Goal: Task Accomplishment & Management: Complete application form

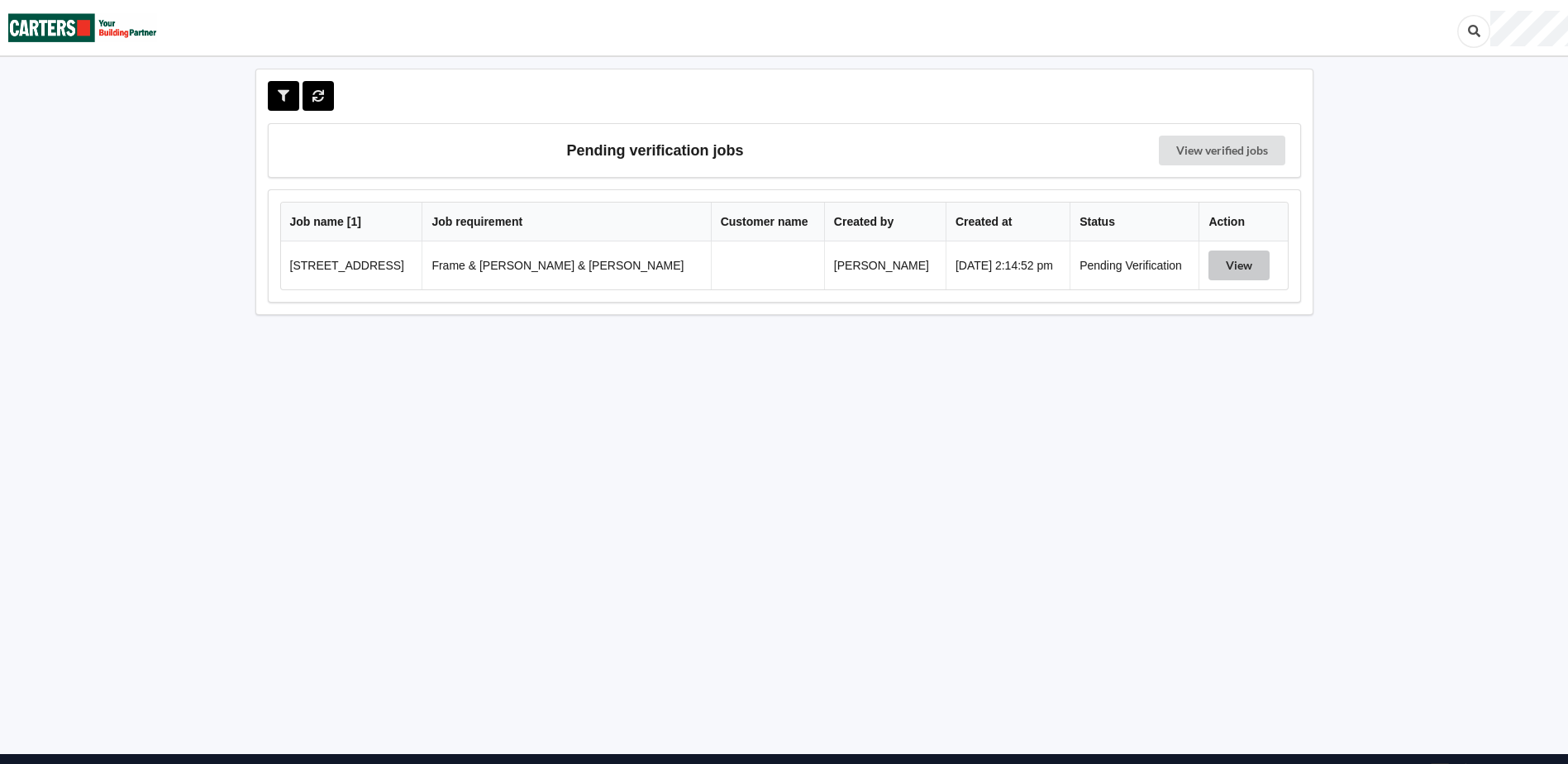
click at [1227, 261] on button "View" at bounding box center [1240, 266] width 62 height 30
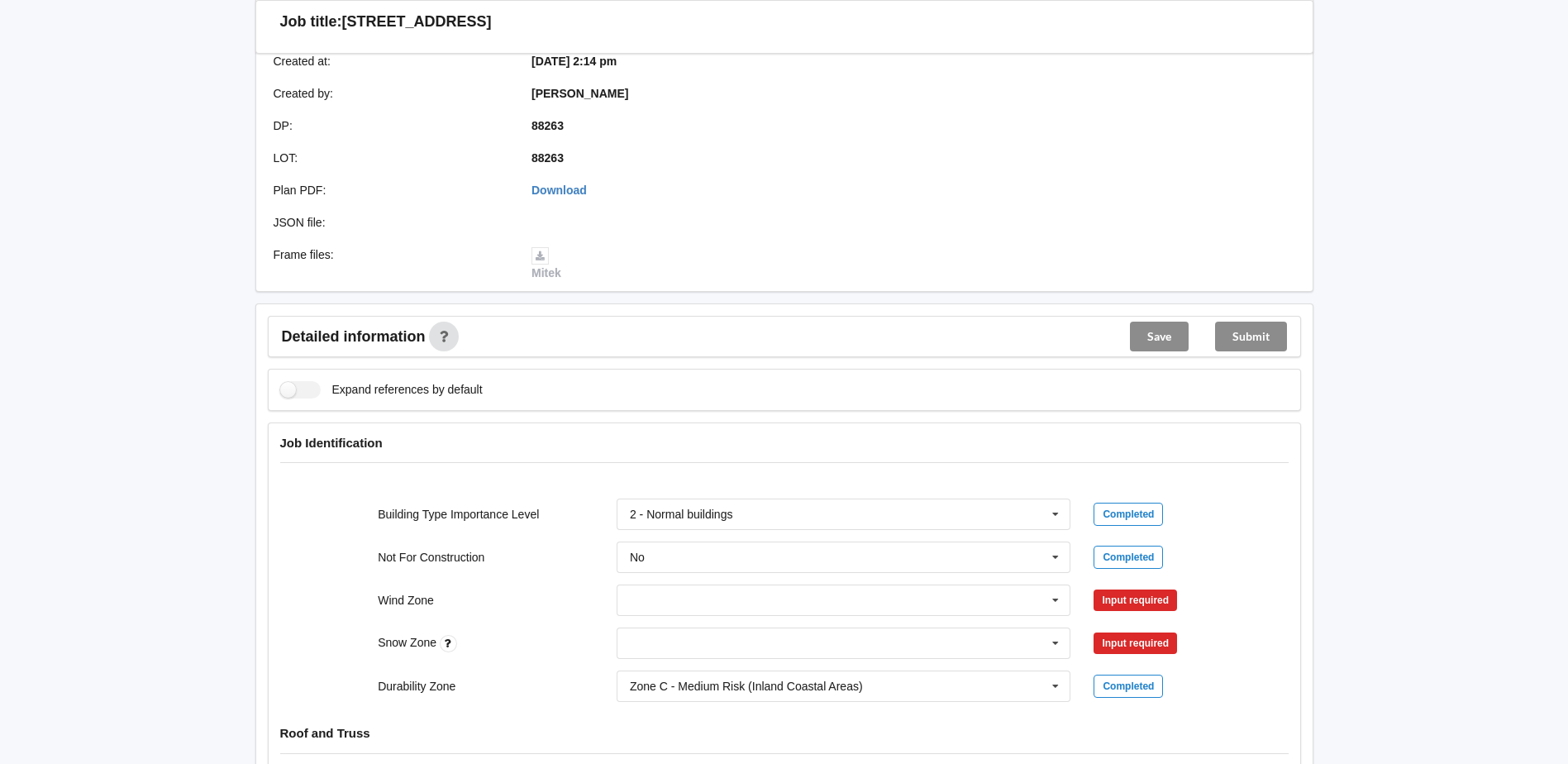
scroll to position [579, 0]
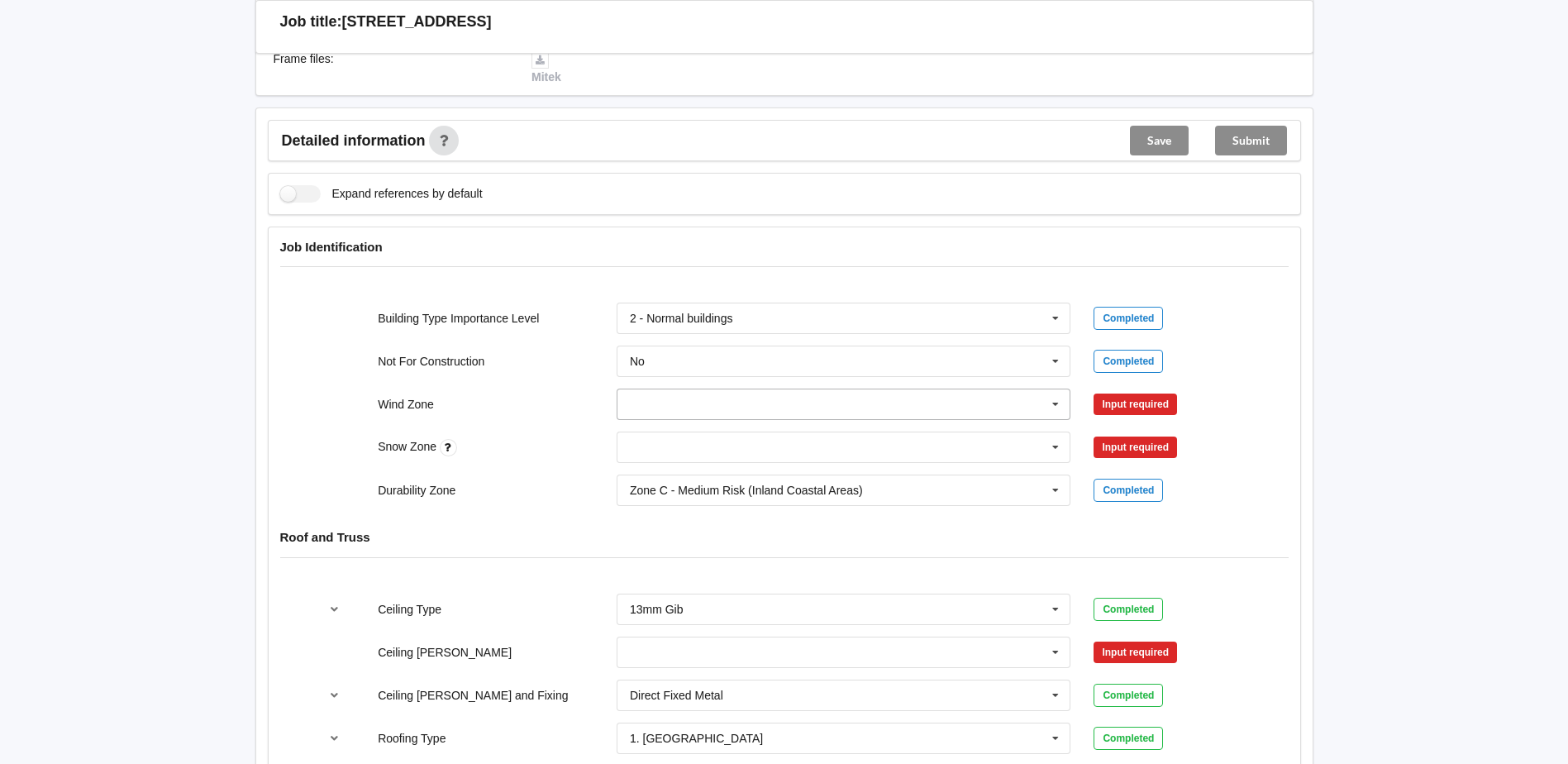
click at [727, 393] on input "text" at bounding box center [845, 405] width 453 height 30
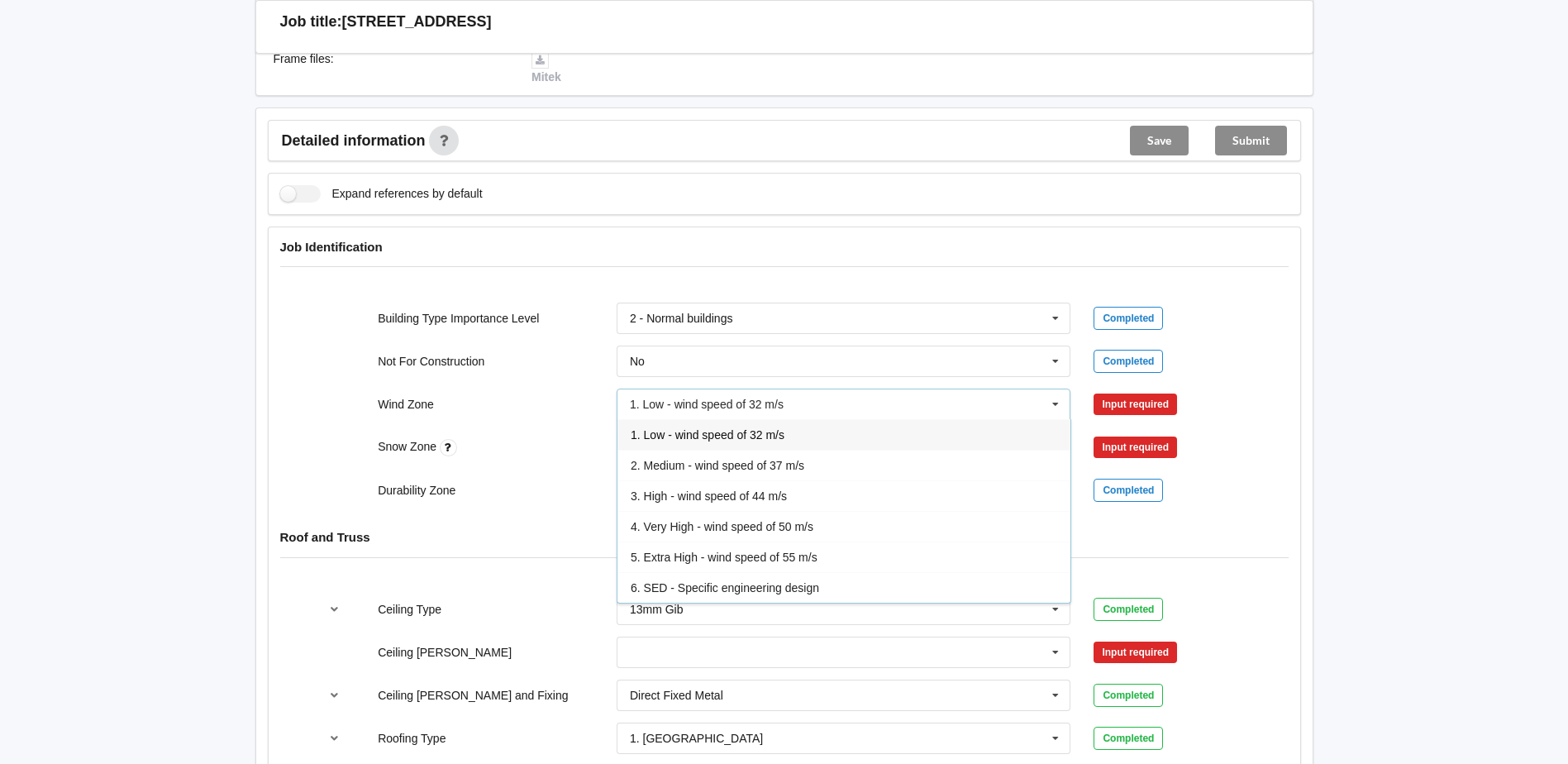
click at [1053, 390] on icon at bounding box center [1056, 405] width 25 height 31
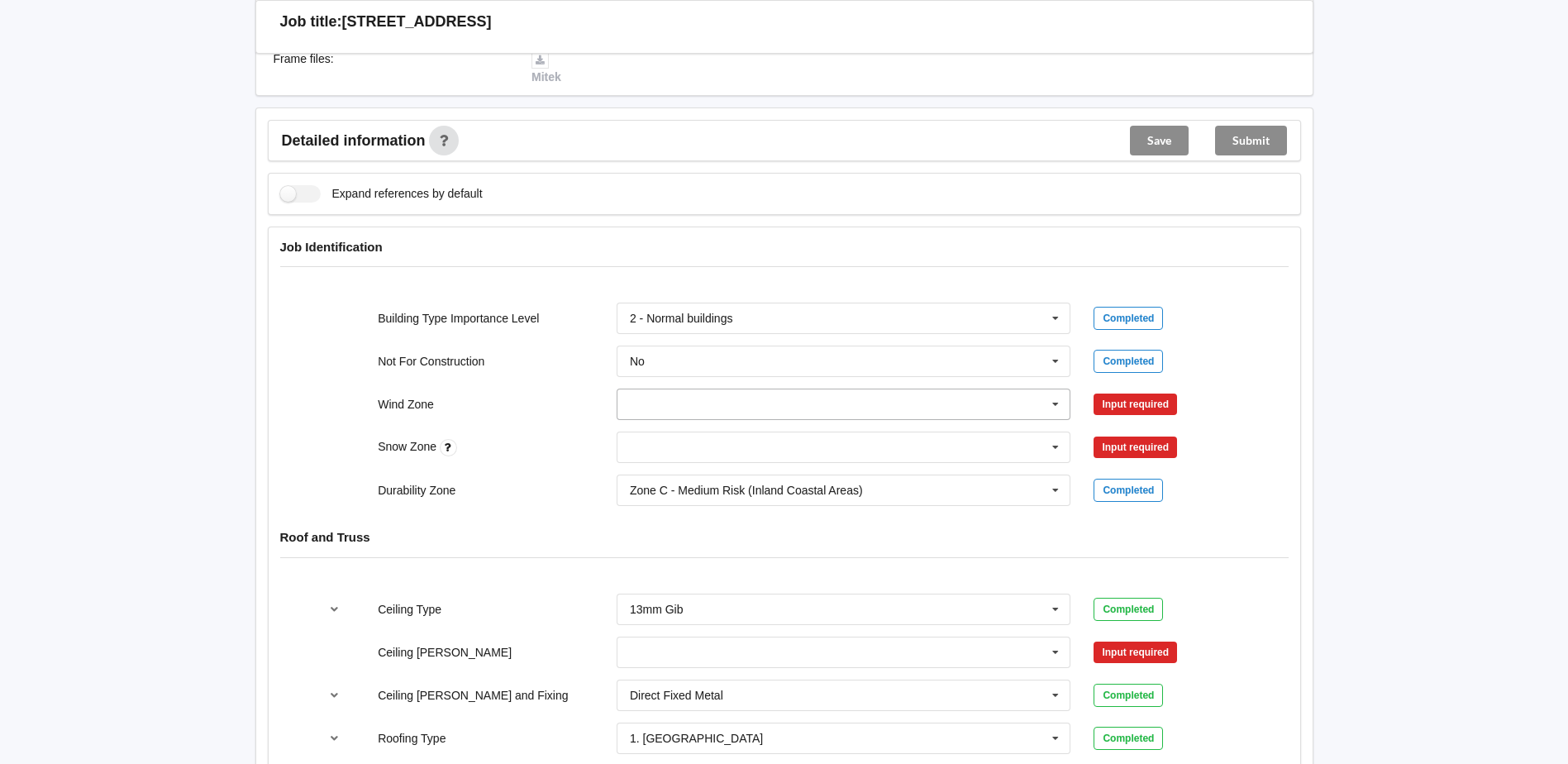
click at [1053, 390] on icon at bounding box center [1056, 405] width 25 height 31
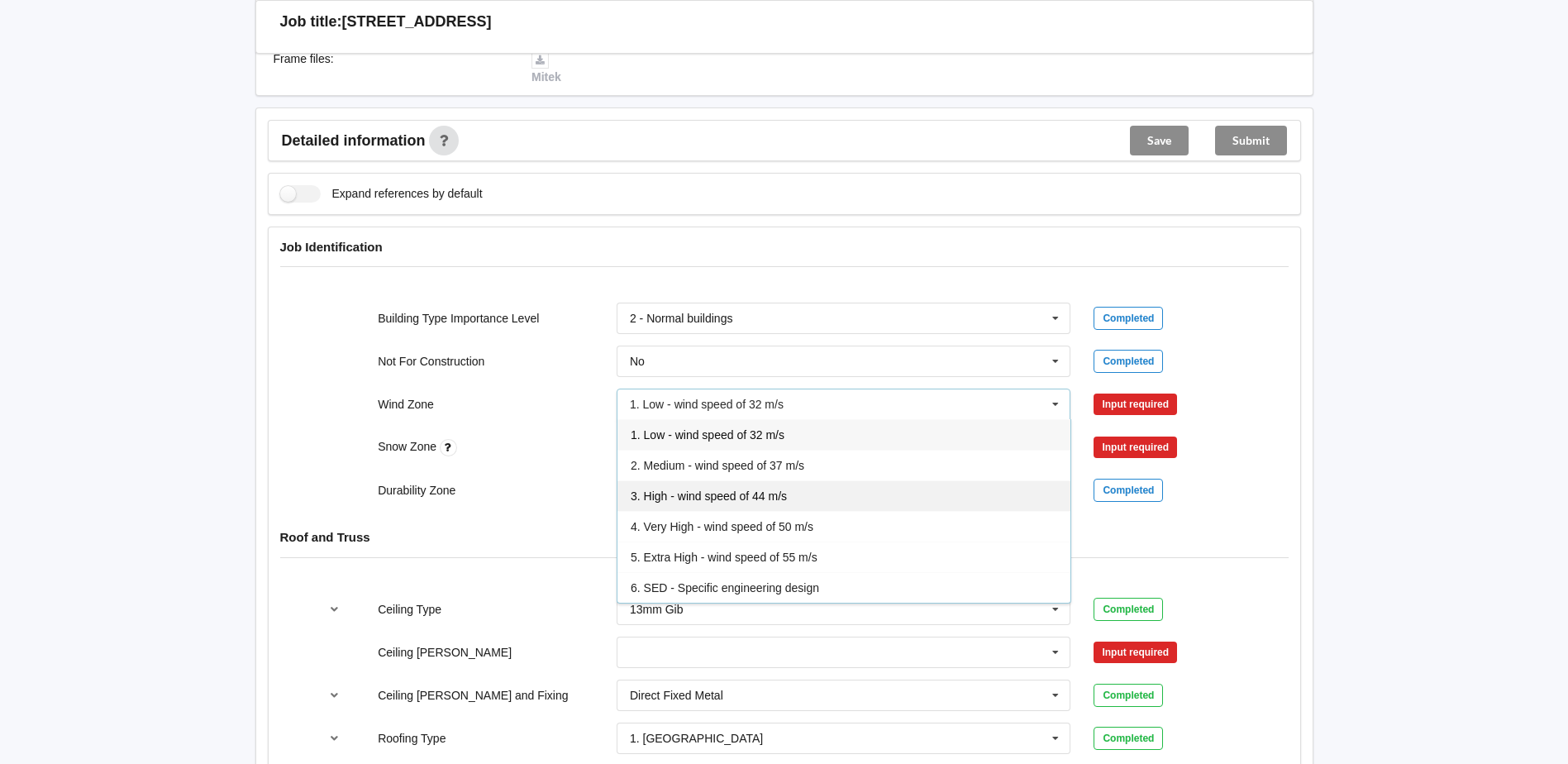
click at [774, 489] on span "3. High - wind speed of 44 m/s" at bounding box center [709, 496] width 157 height 13
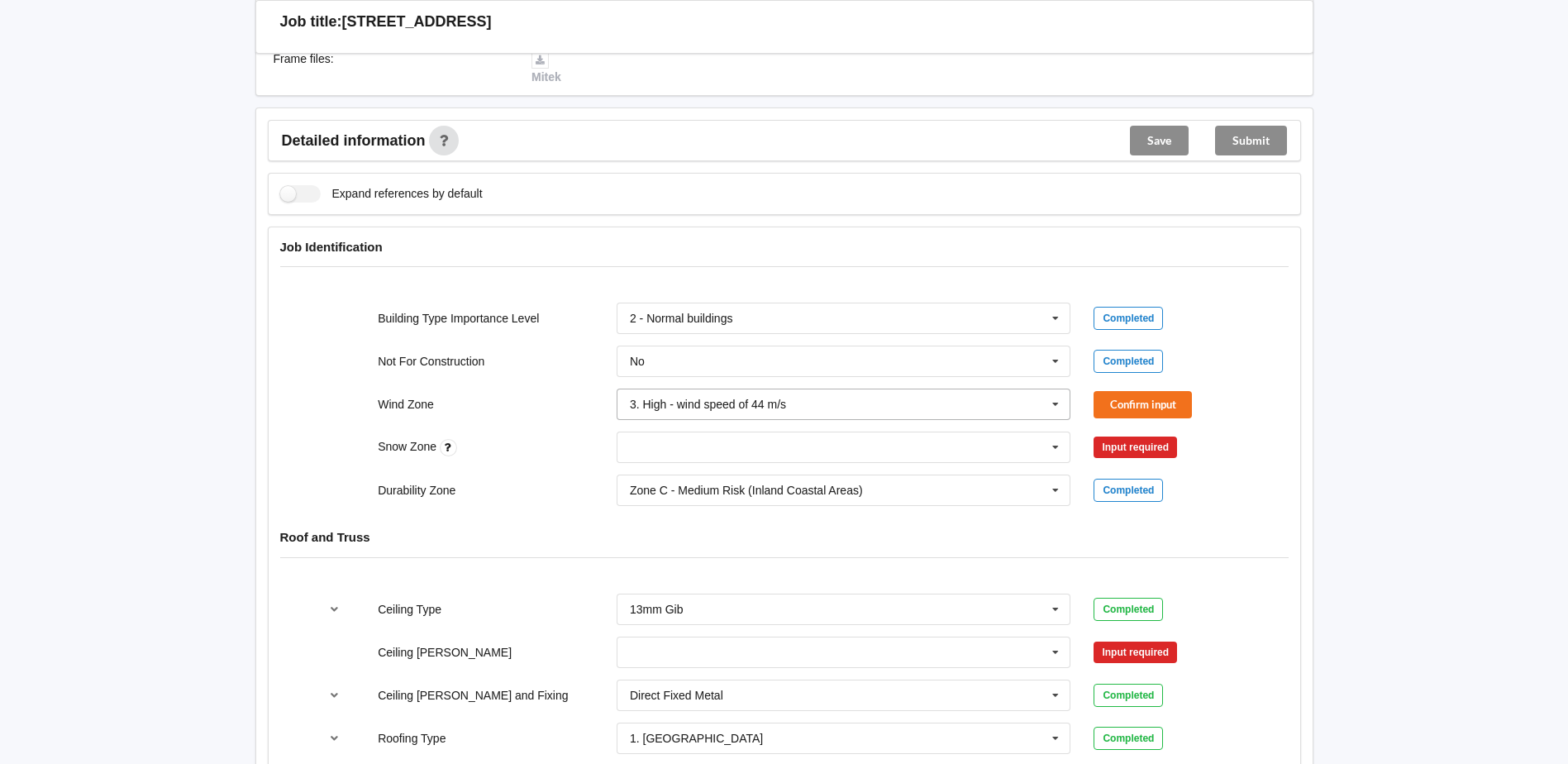
click at [1052, 390] on icon at bounding box center [1056, 405] width 25 height 31
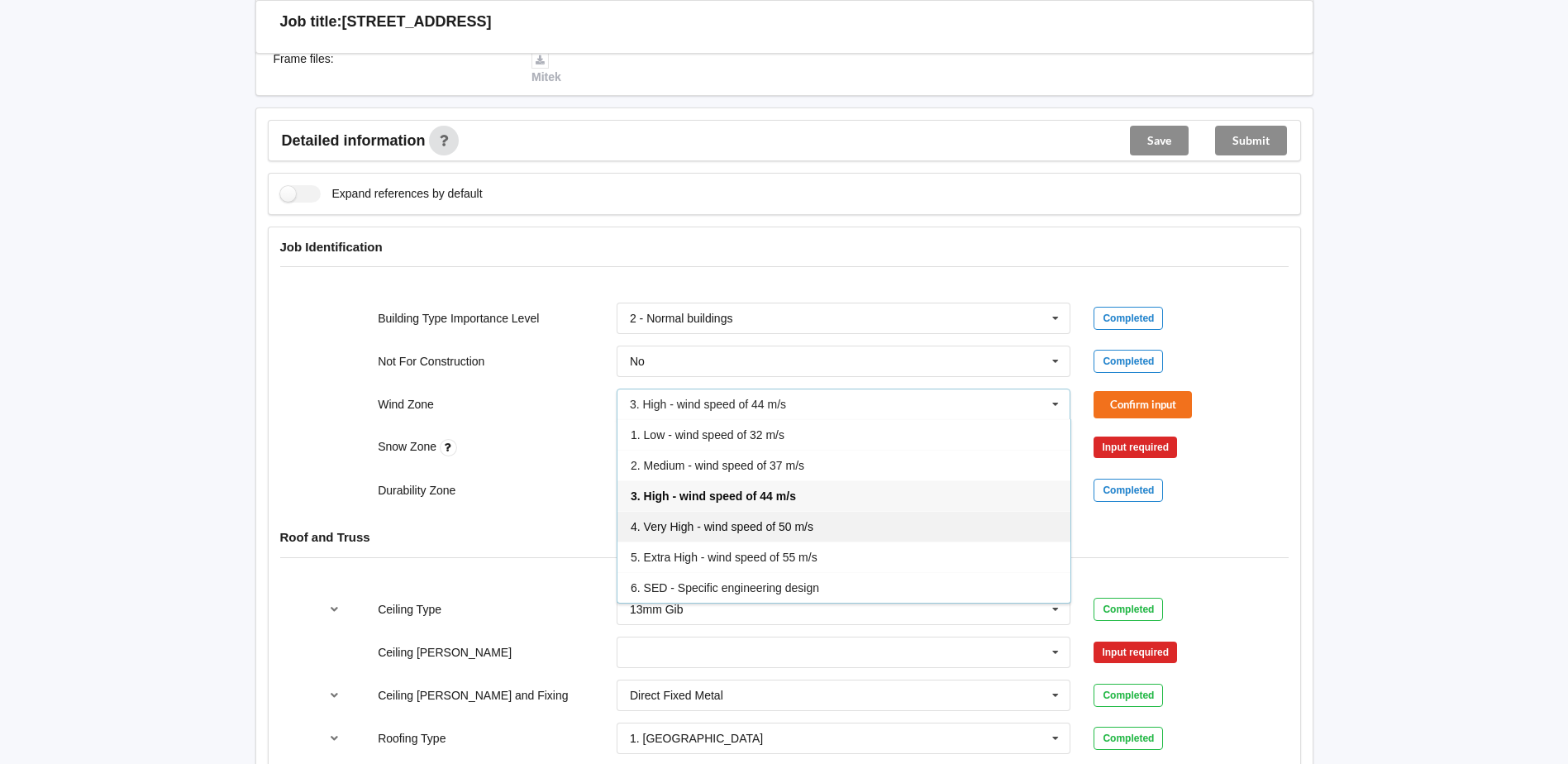
click at [750, 520] on span "4. Very High - wind speed of 50 m/s" at bounding box center [722, 526] width 183 height 13
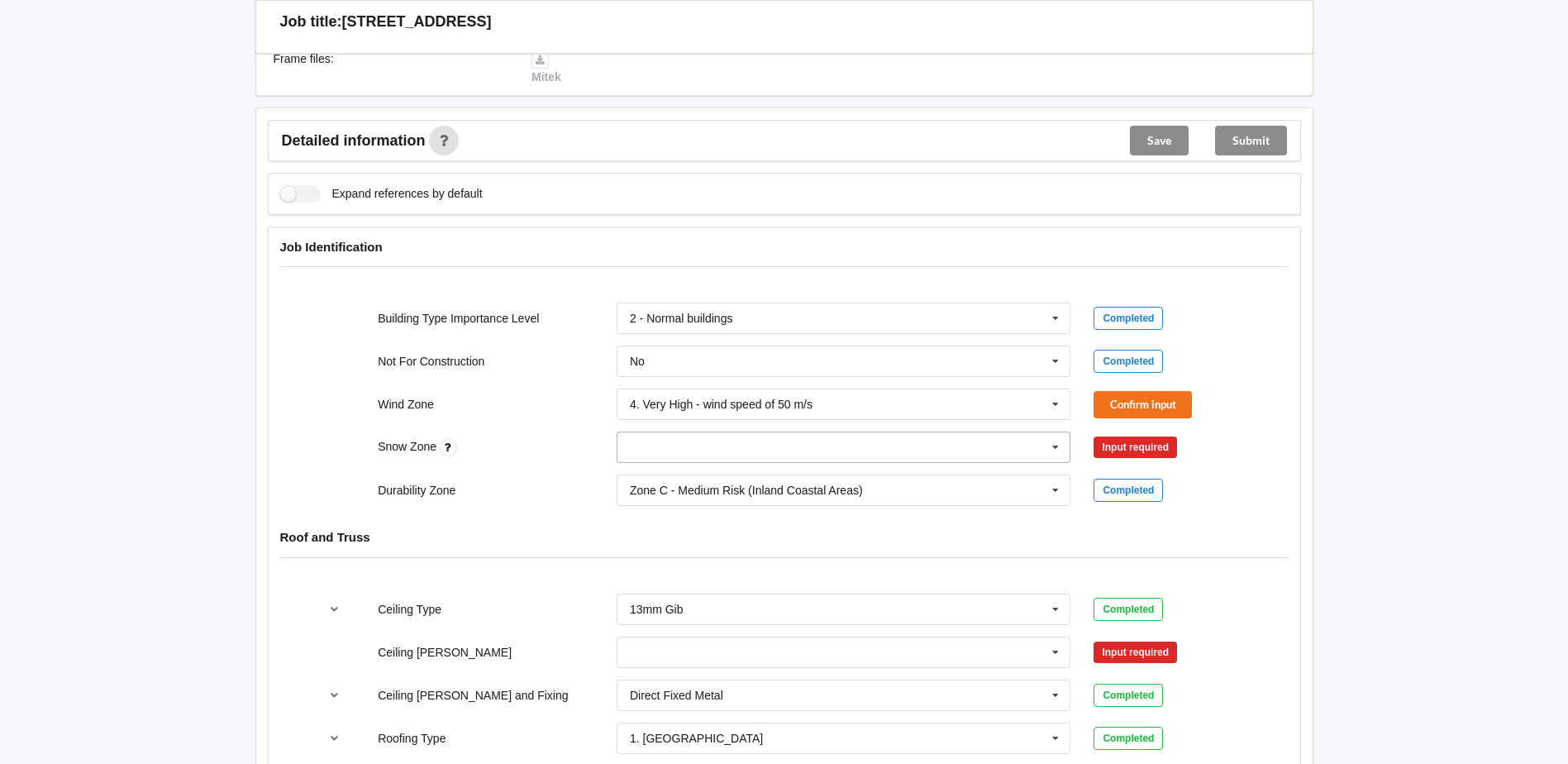
click at [672, 436] on input "text" at bounding box center [845, 447] width 453 height 30
click at [1055, 432] on icon at bounding box center [1056, 447] width 25 height 31
click at [1056, 432] on icon at bounding box center [1056, 447] width 25 height 31
click at [692, 462] on div "N0" at bounding box center [844, 477] width 453 height 31
click at [1118, 391] on button "Confirm input" at bounding box center [1143, 404] width 99 height 27
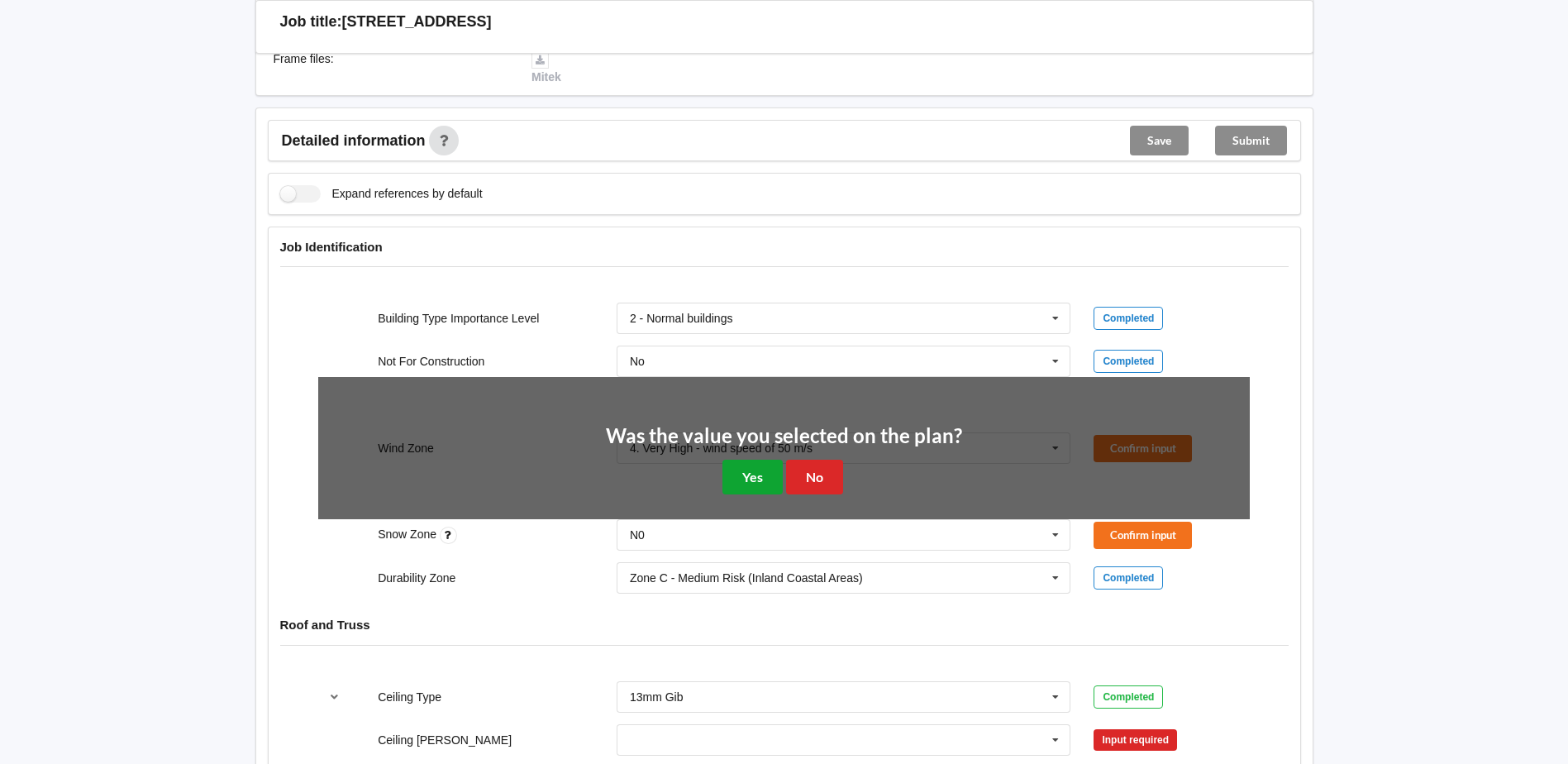
click at [741, 464] on button "Yes" at bounding box center [752, 476] width 61 height 34
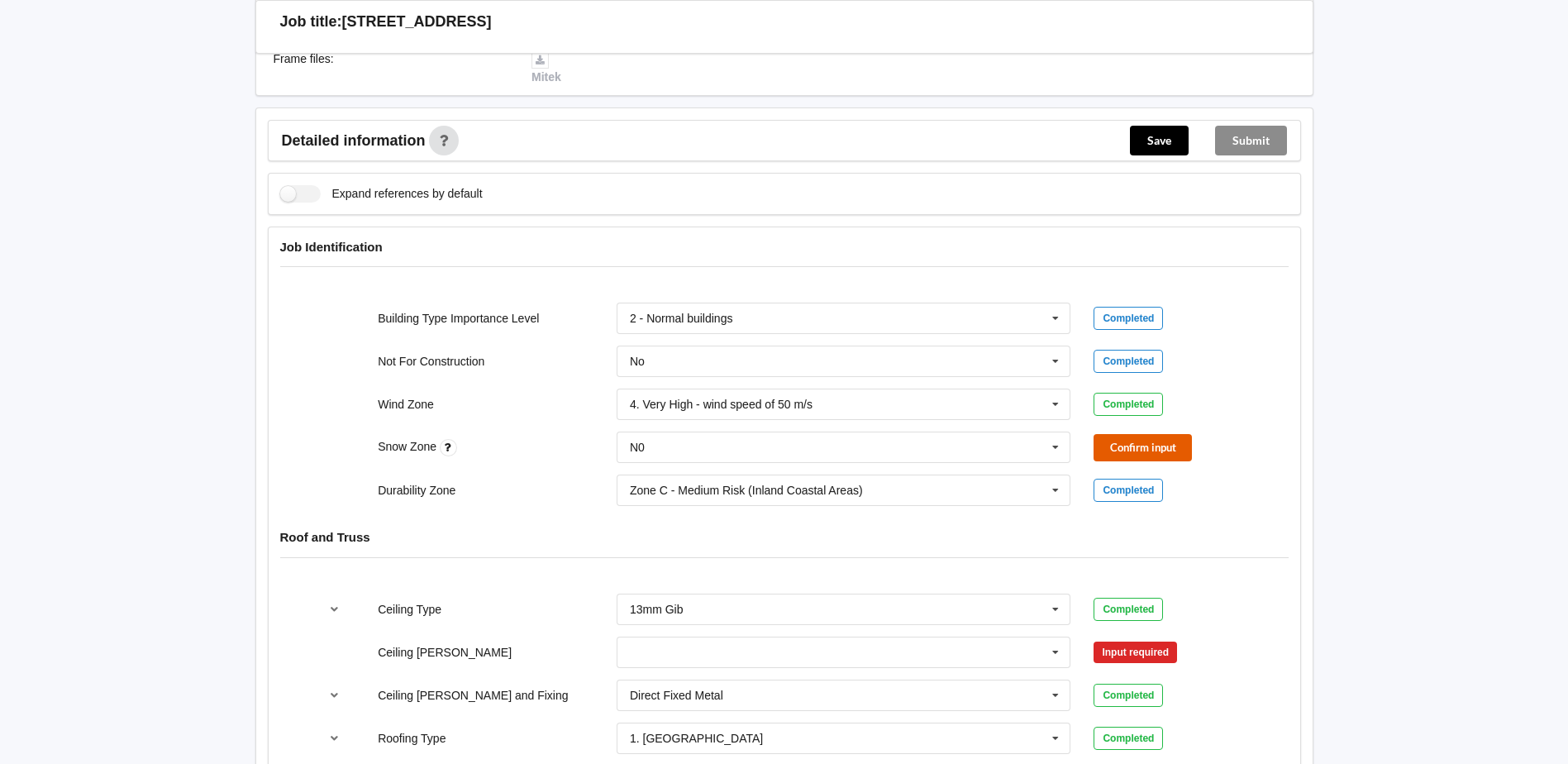
click at [1131, 434] on button "Confirm input" at bounding box center [1143, 447] width 99 height 27
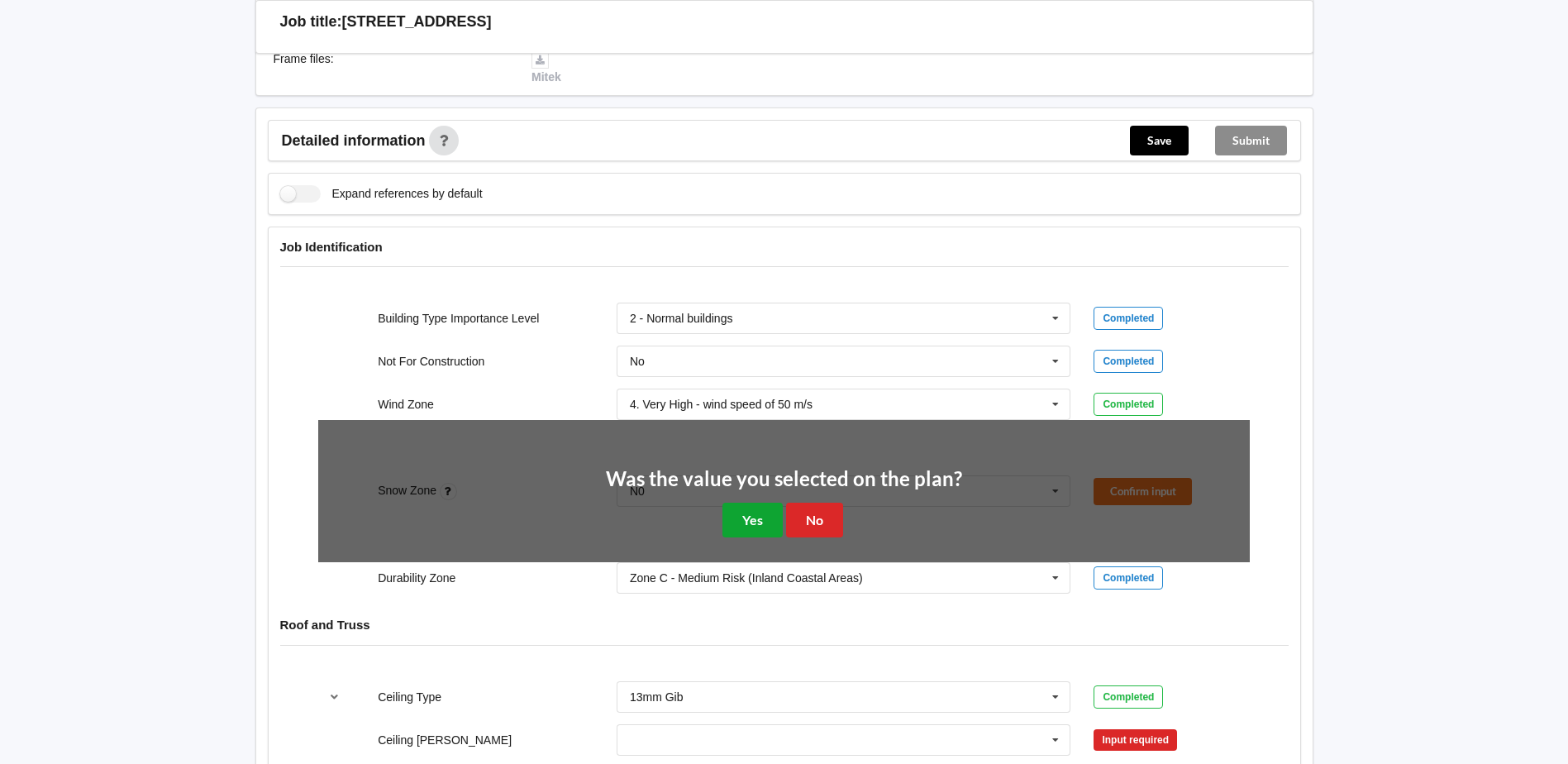
click at [749, 503] on button "Yes" at bounding box center [752, 519] width 61 height 34
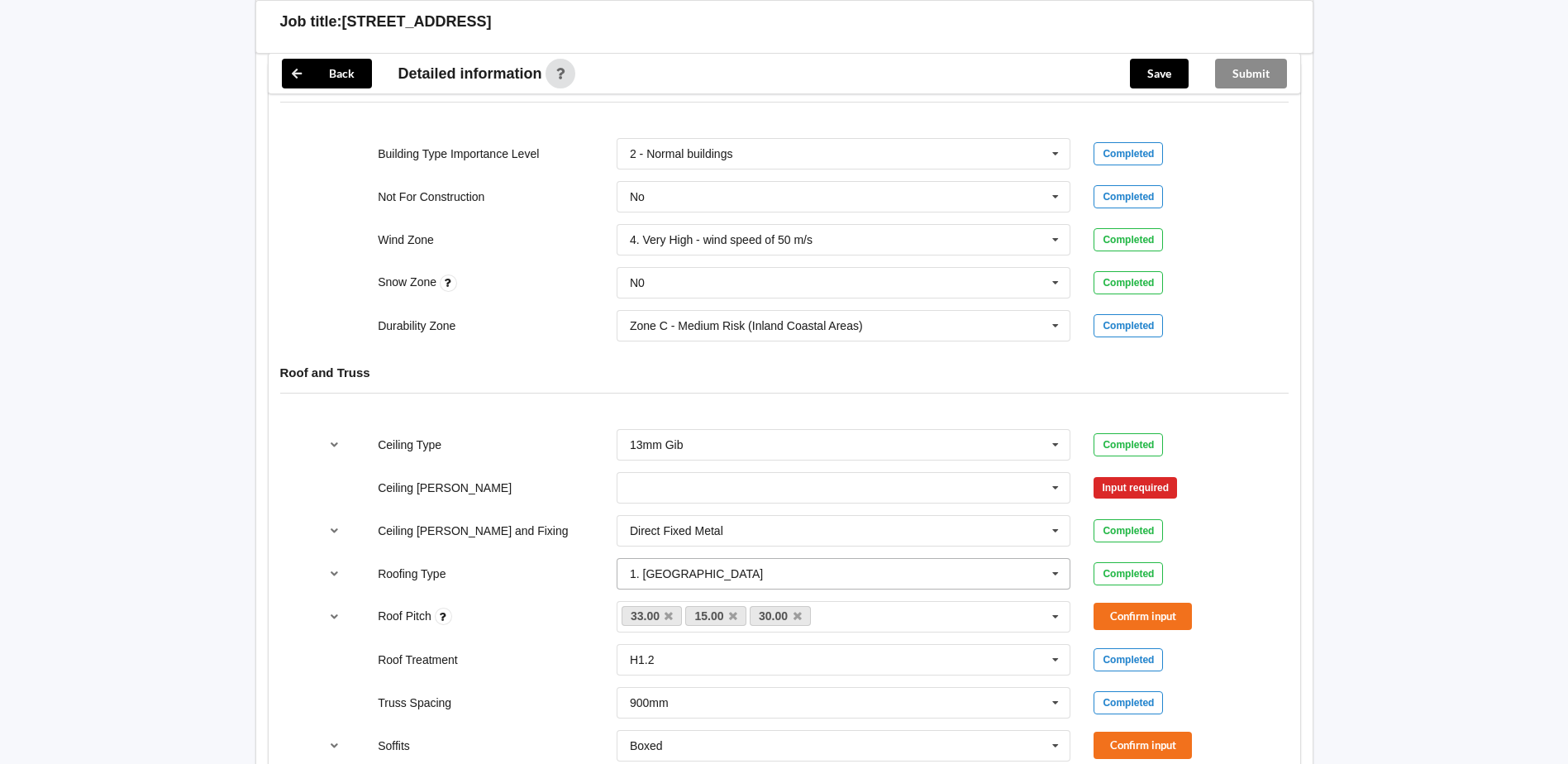
scroll to position [745, 0]
click at [773, 472] on input "text" at bounding box center [845, 487] width 453 height 30
drag, startPoint x: 708, startPoint y: 563, endPoint x: 940, endPoint y: 496, distance: 241.5
click at [714, 563] on div "600mm" at bounding box center [844, 578] width 453 height 31
click at [1147, 473] on button "Confirm input" at bounding box center [1143, 486] width 99 height 27
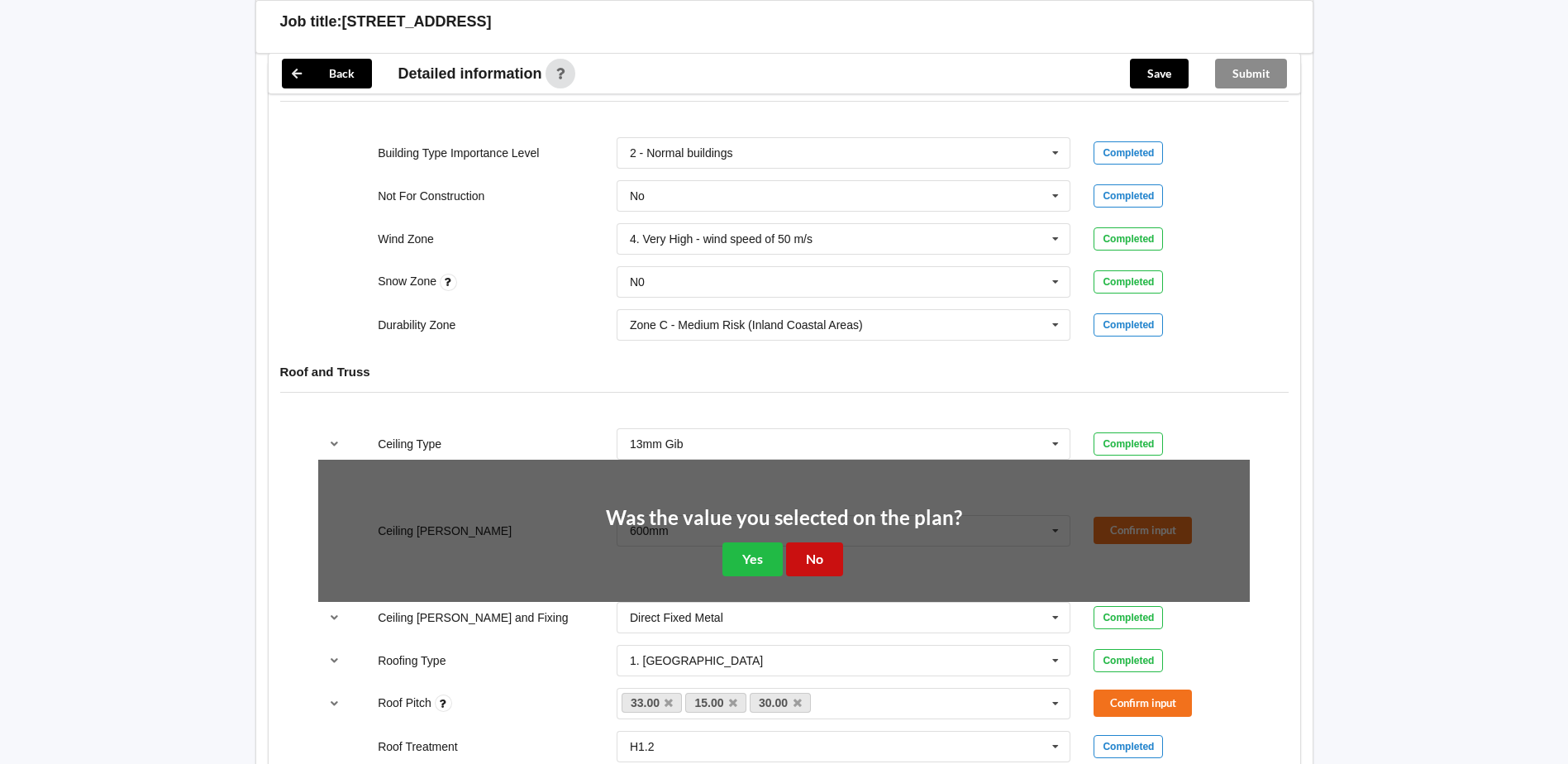
click at [792, 542] on button "No" at bounding box center [814, 559] width 57 height 34
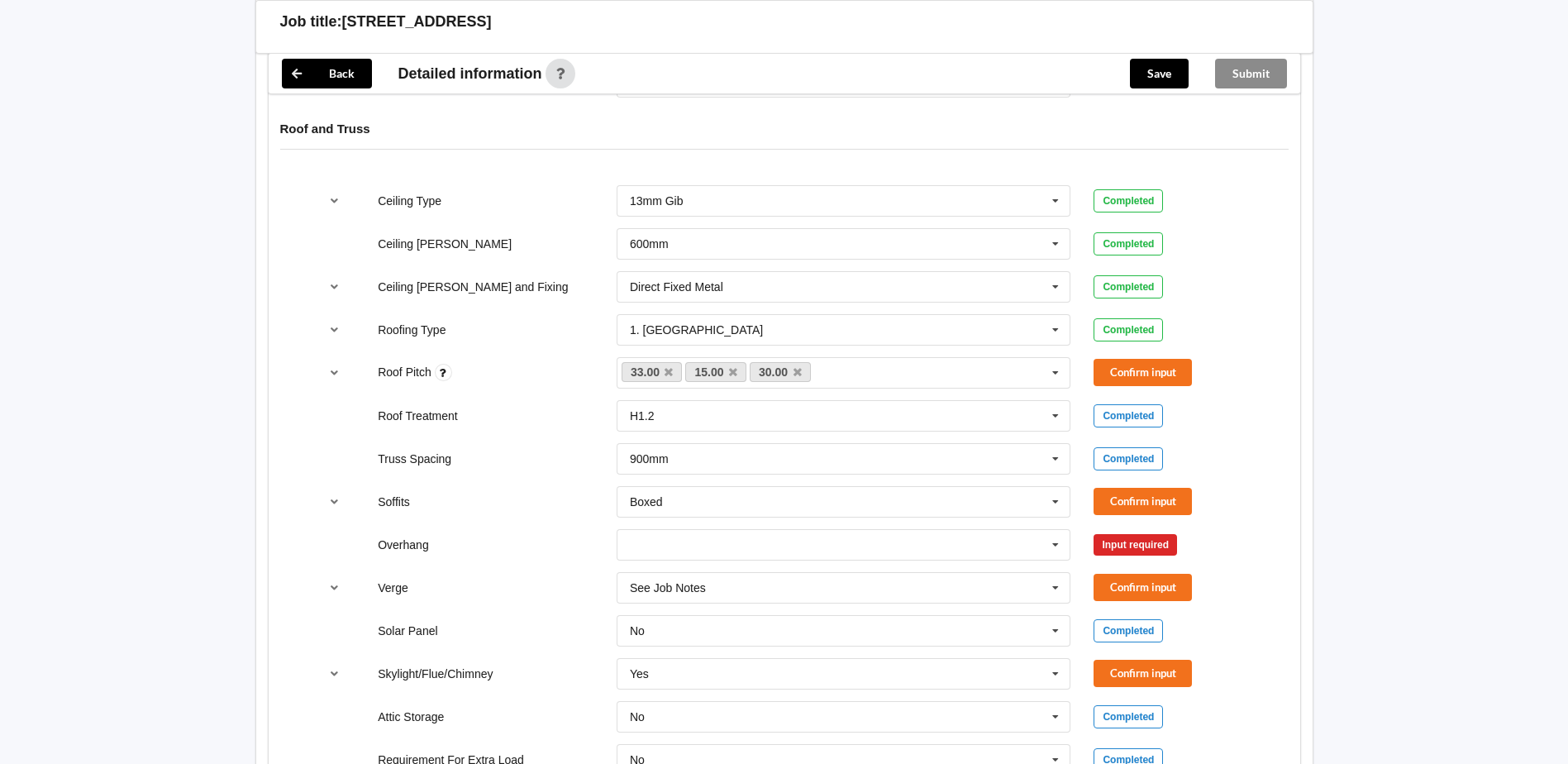
scroll to position [992, 0]
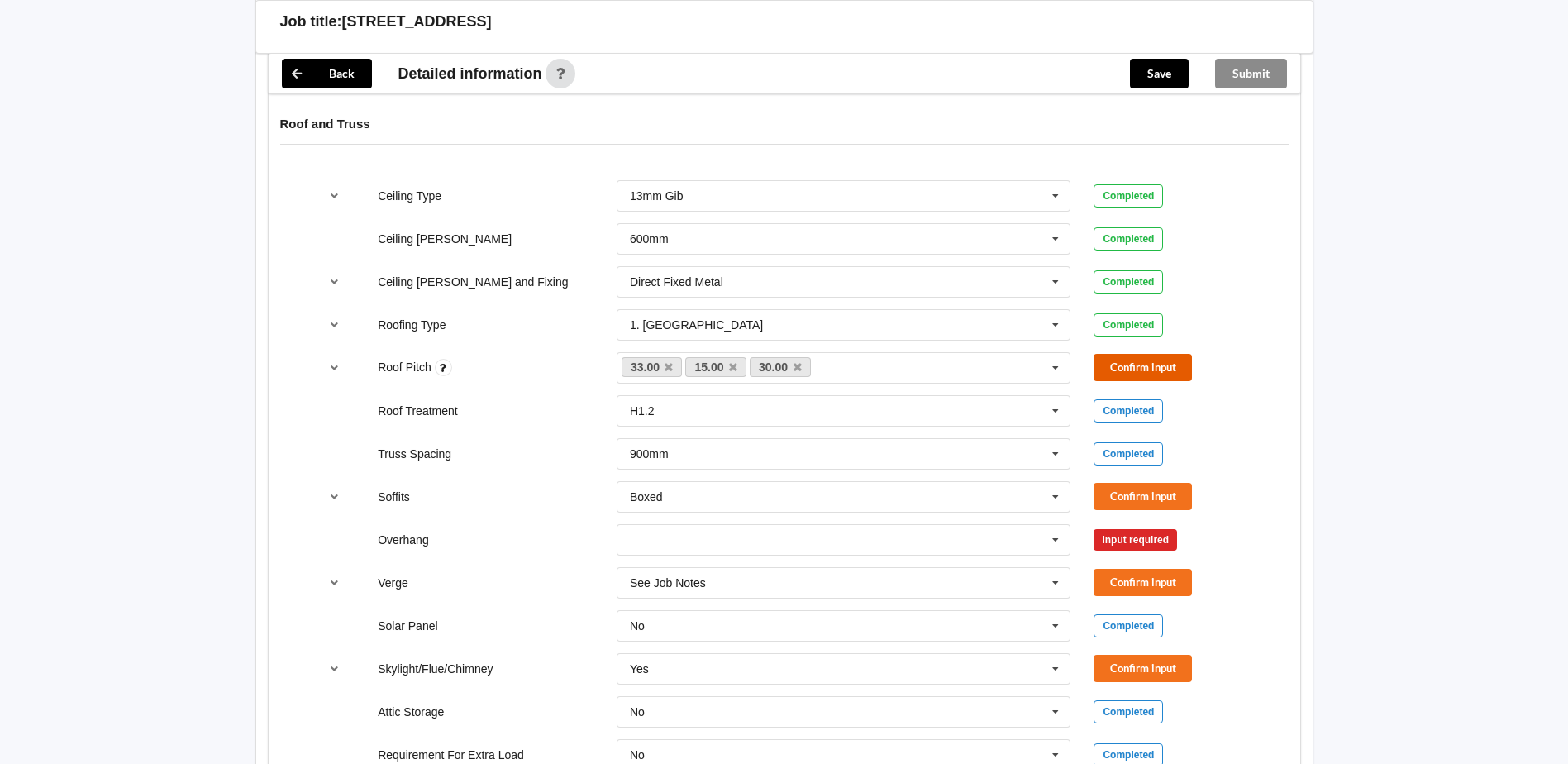
click at [1147, 354] on button "Confirm input" at bounding box center [1143, 367] width 99 height 27
click at [1139, 483] on button "Confirm input" at bounding box center [1143, 496] width 99 height 27
click at [1140, 569] on button "Confirm input" at bounding box center [1143, 582] width 99 height 27
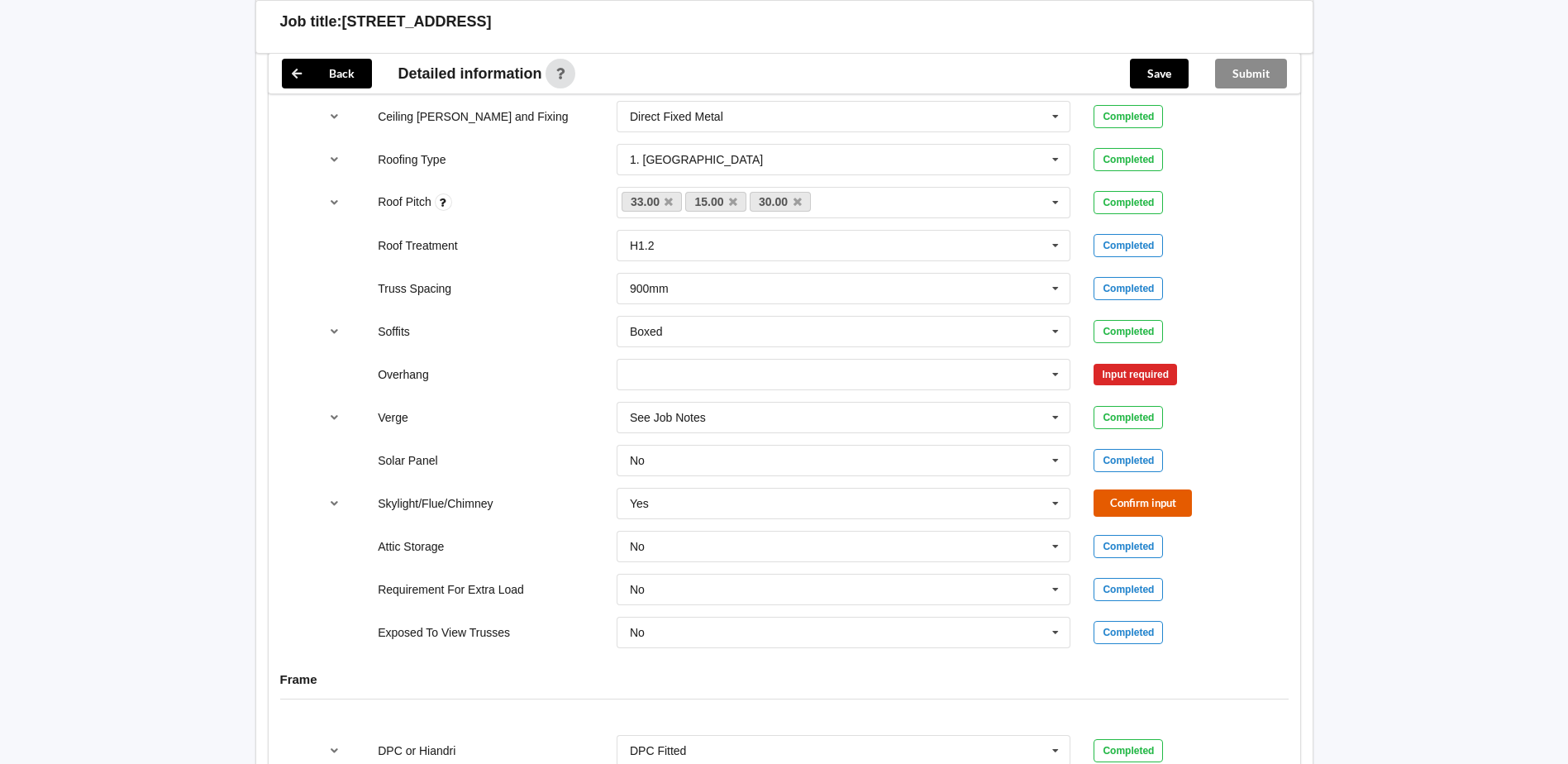
click at [1132, 489] on button "Confirm input" at bounding box center [1143, 503] width 99 height 27
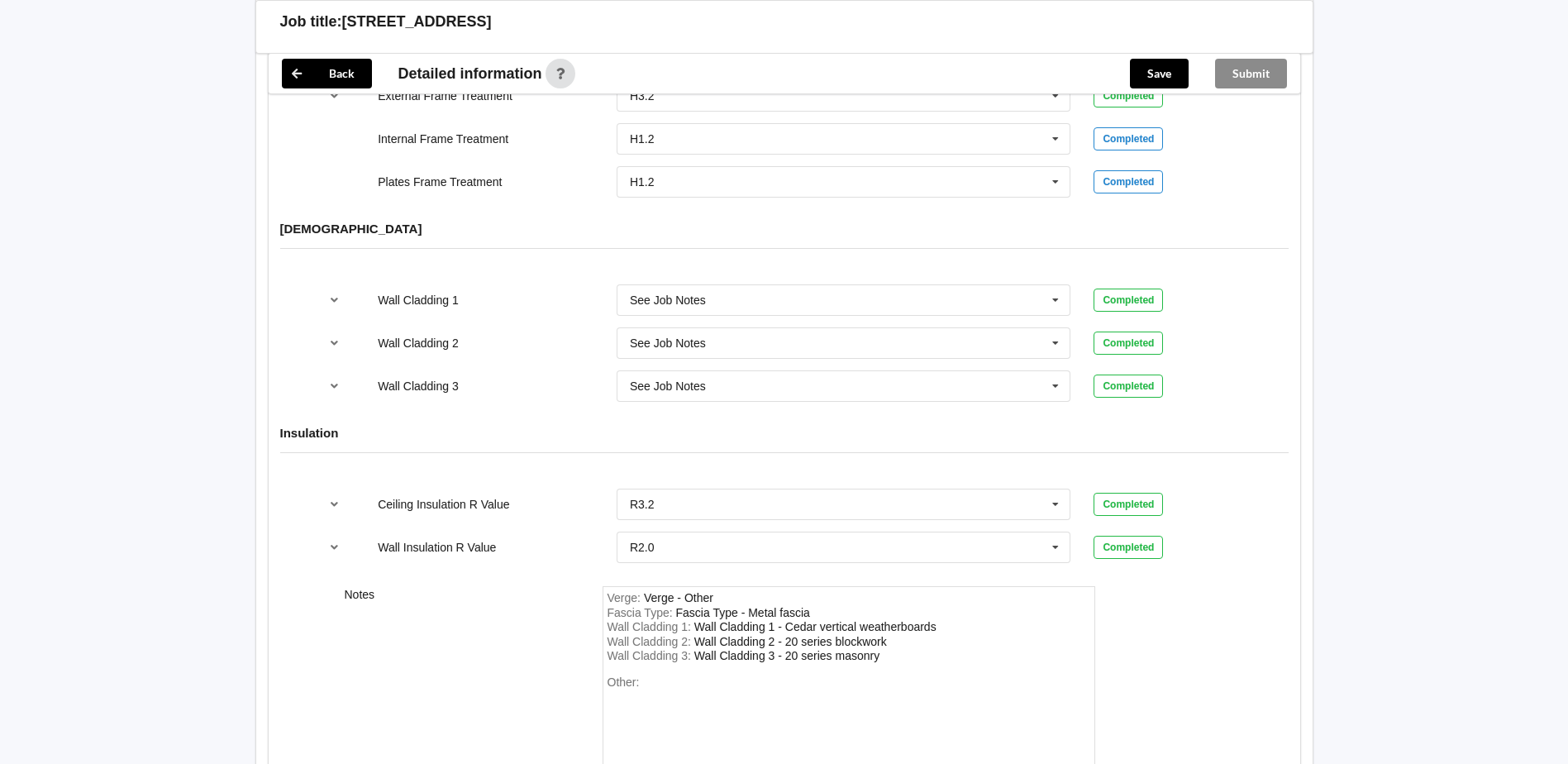
scroll to position [2119, 0]
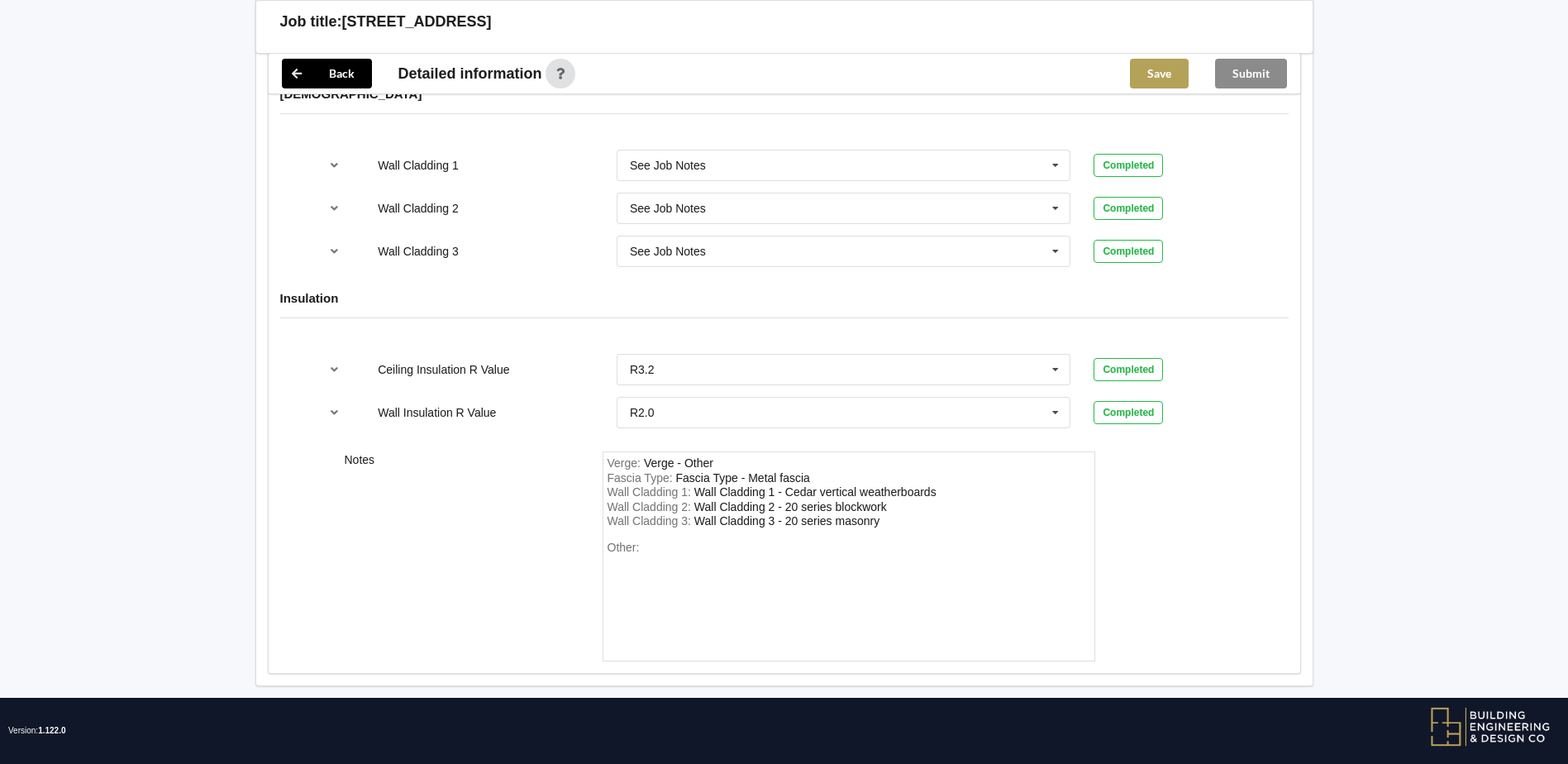
click at [1167, 73] on button "Save" at bounding box center [1159, 74] width 59 height 30
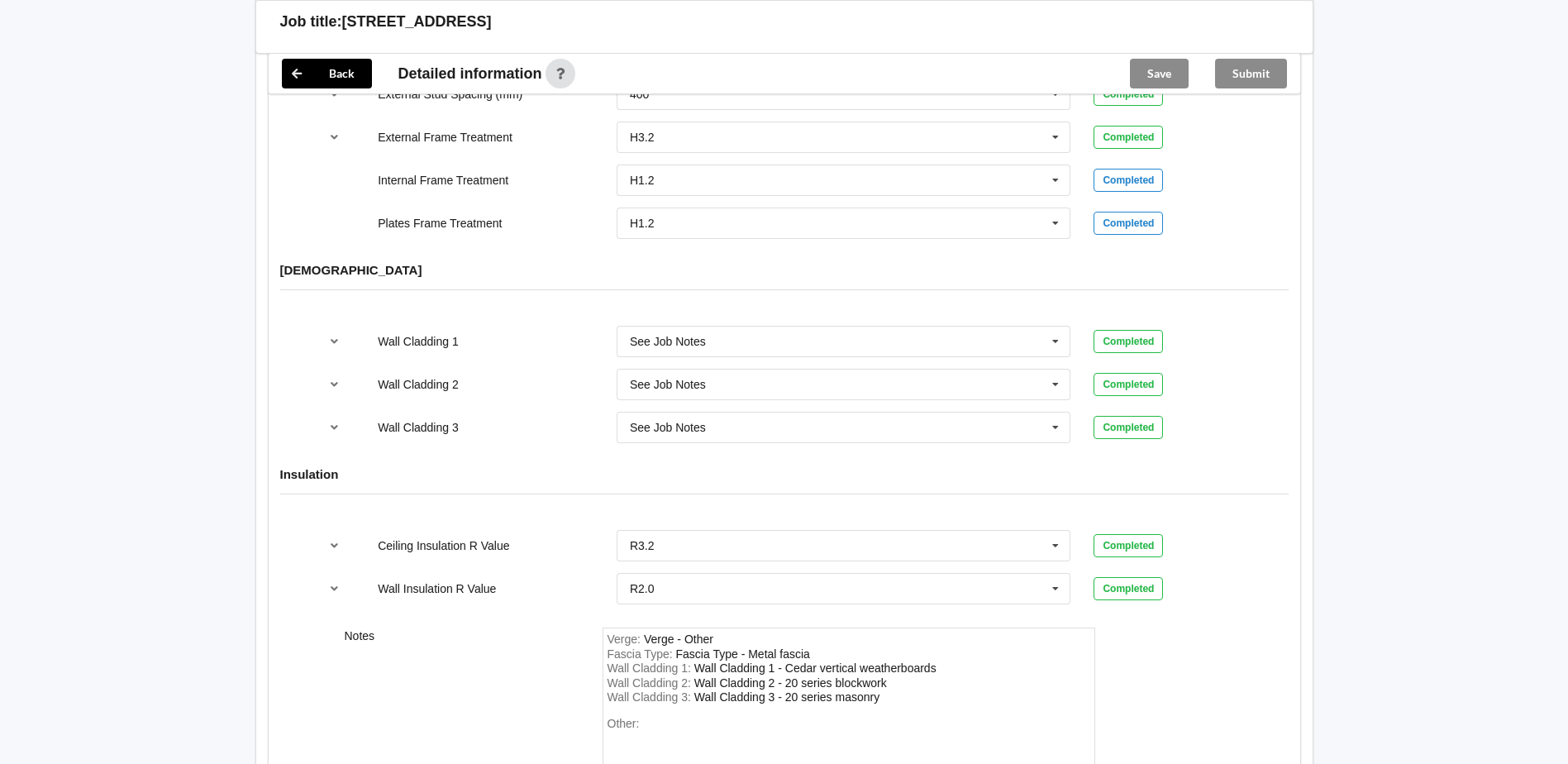
scroll to position [1706, 0]
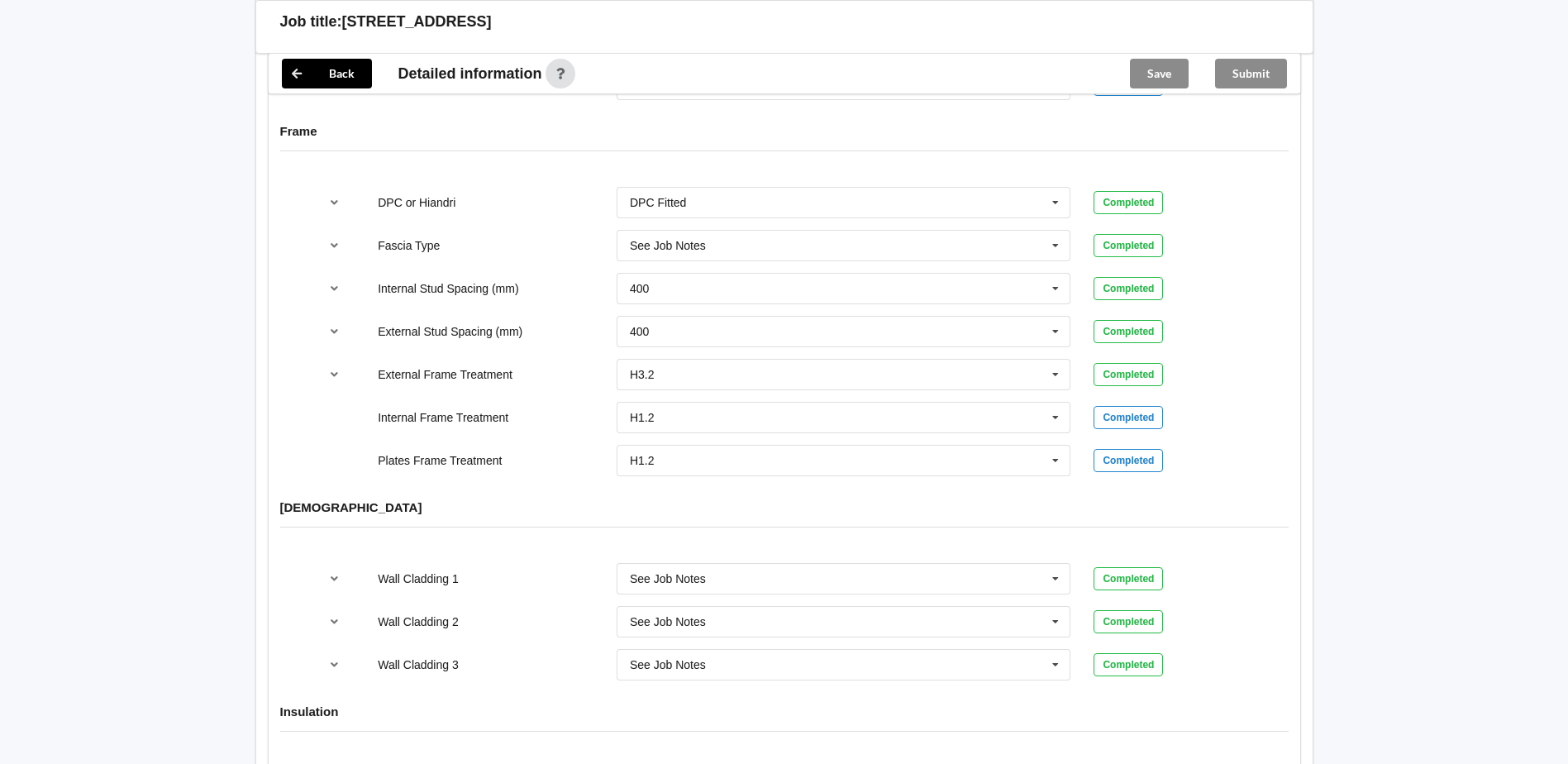
click at [1252, 71] on div "Submit" at bounding box center [1251, 73] width 99 height 40
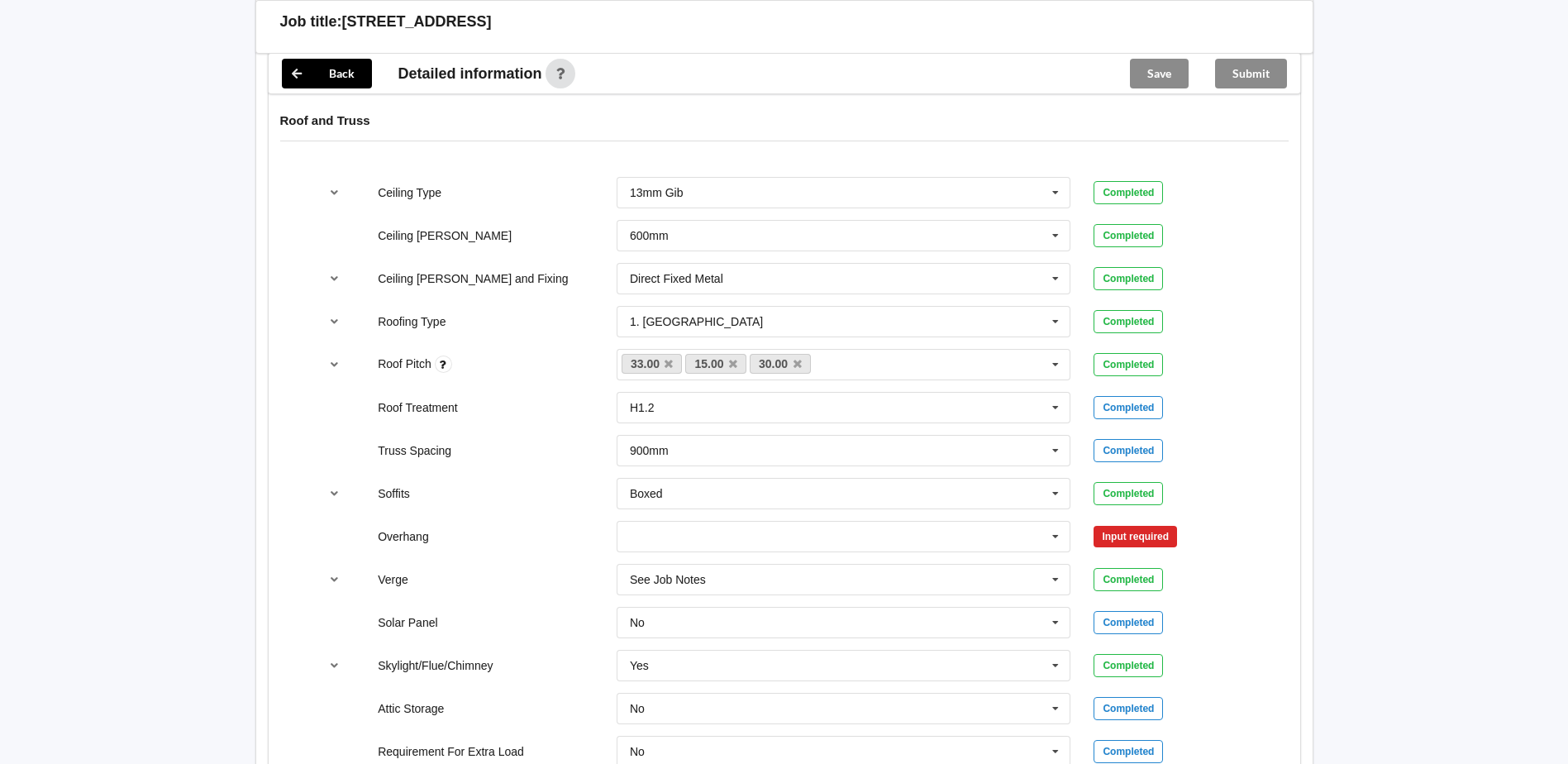
scroll to position [1128, 0]
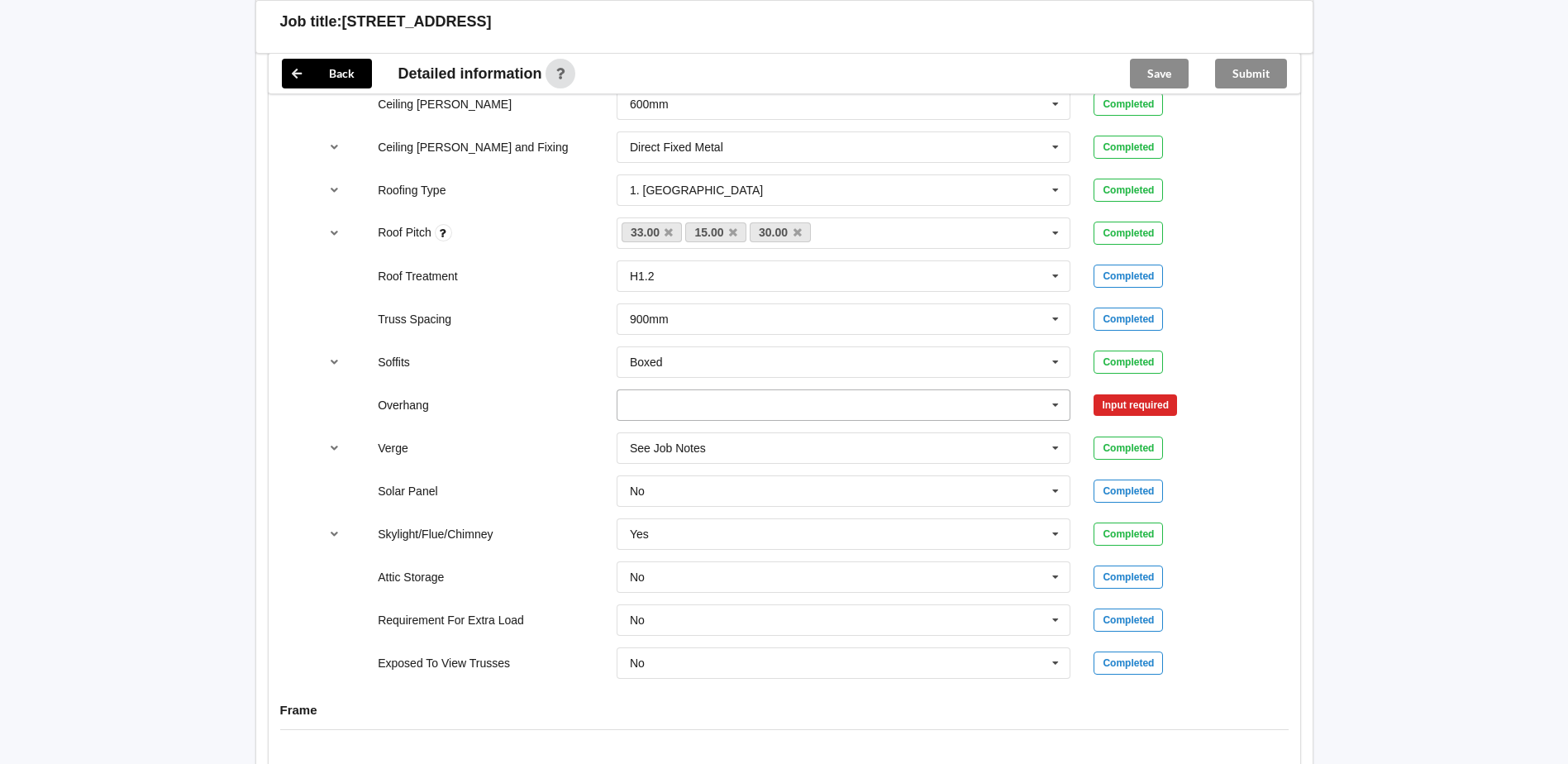
click at [859, 390] on input "text" at bounding box center [845, 405] width 453 height 30
drag, startPoint x: 758, startPoint y: 541, endPoint x: 920, endPoint y: 455, distance: 183.4
click at [765, 552] on span "Multiple Values – See As Per Plan" at bounding box center [718, 558] width 174 height 13
click at [1162, 391] on button "Confirm input" at bounding box center [1143, 404] width 99 height 27
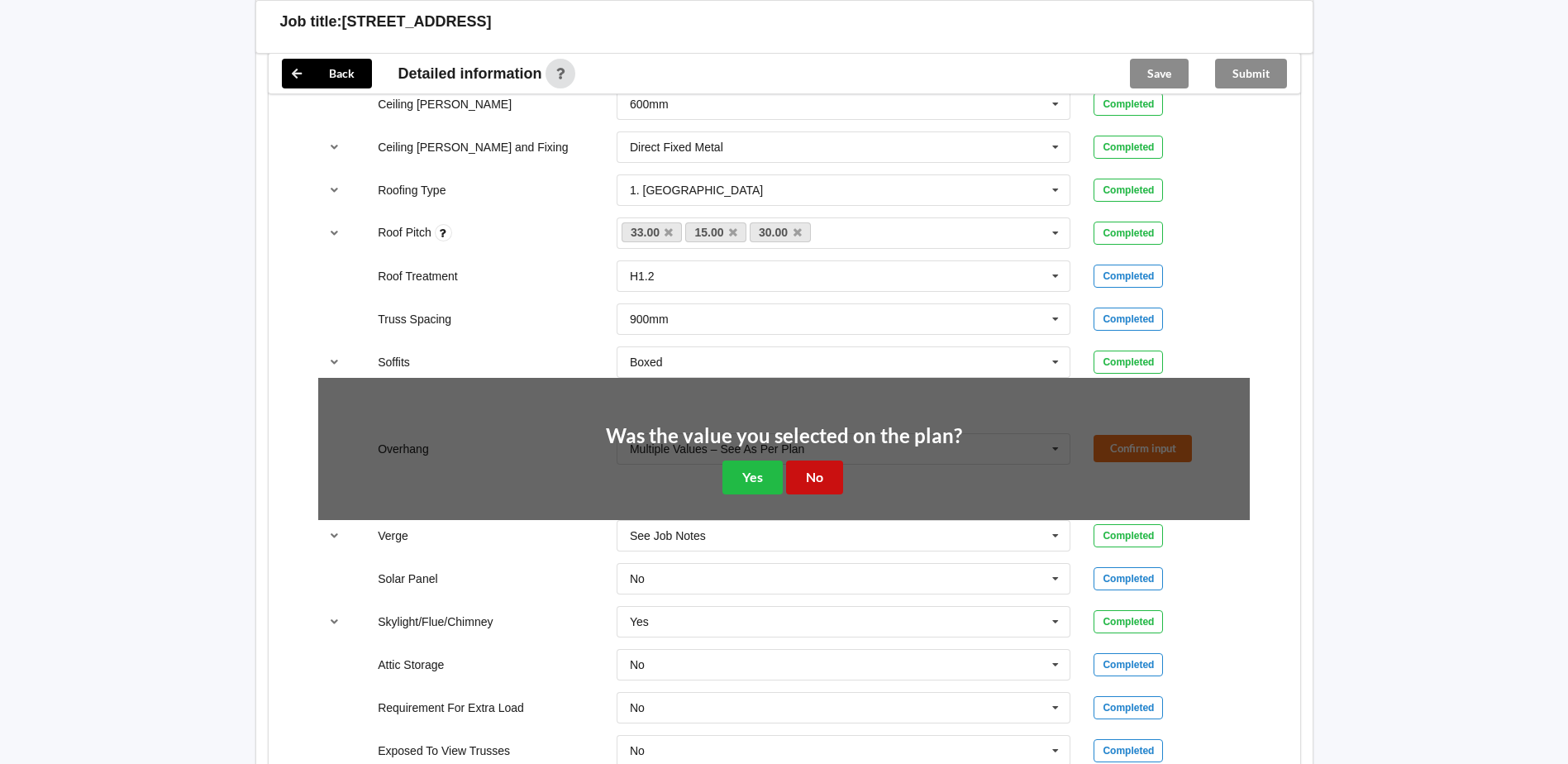
click at [803, 460] on button "No" at bounding box center [814, 477] width 57 height 34
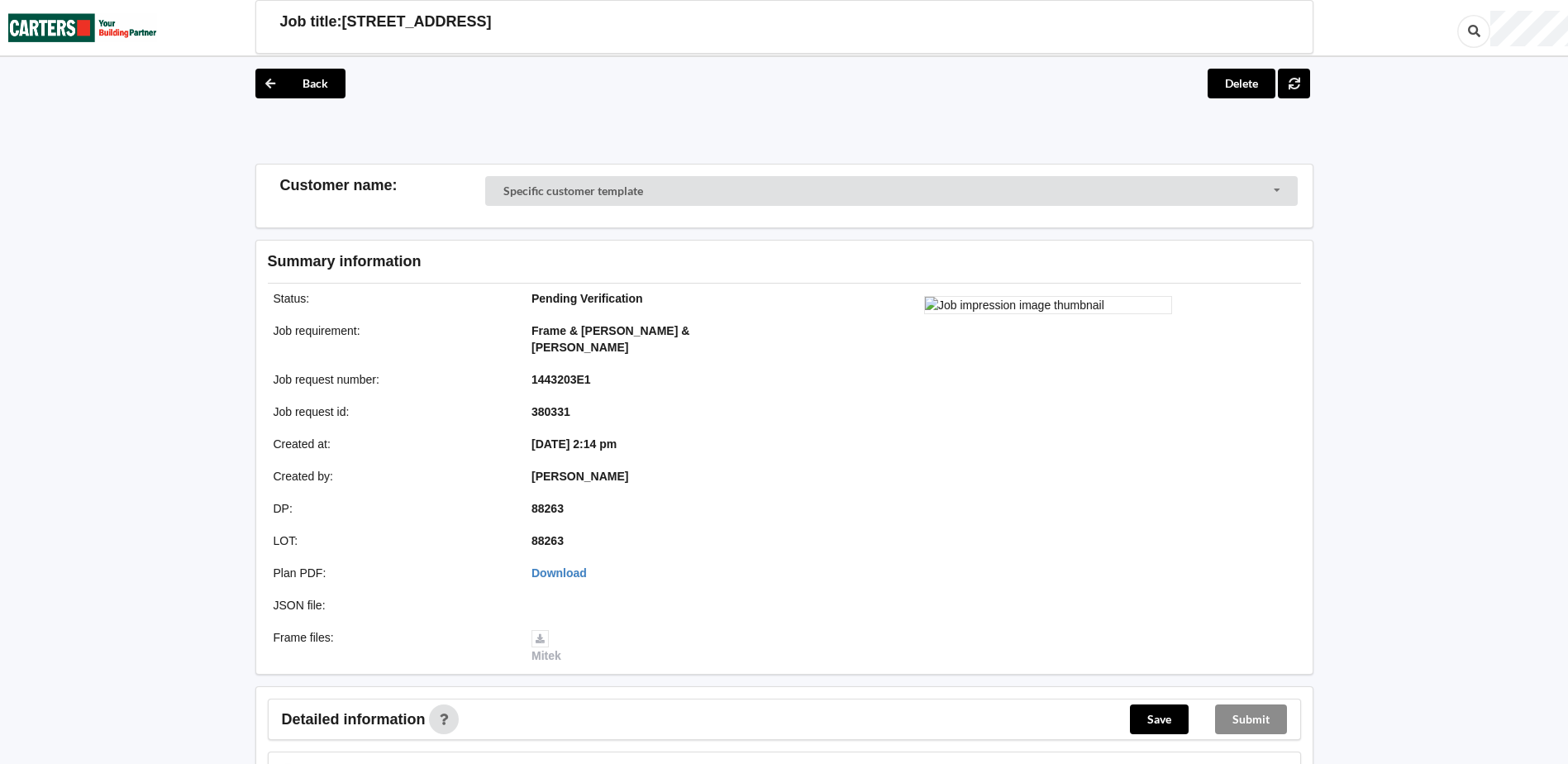
scroll to position [496, 0]
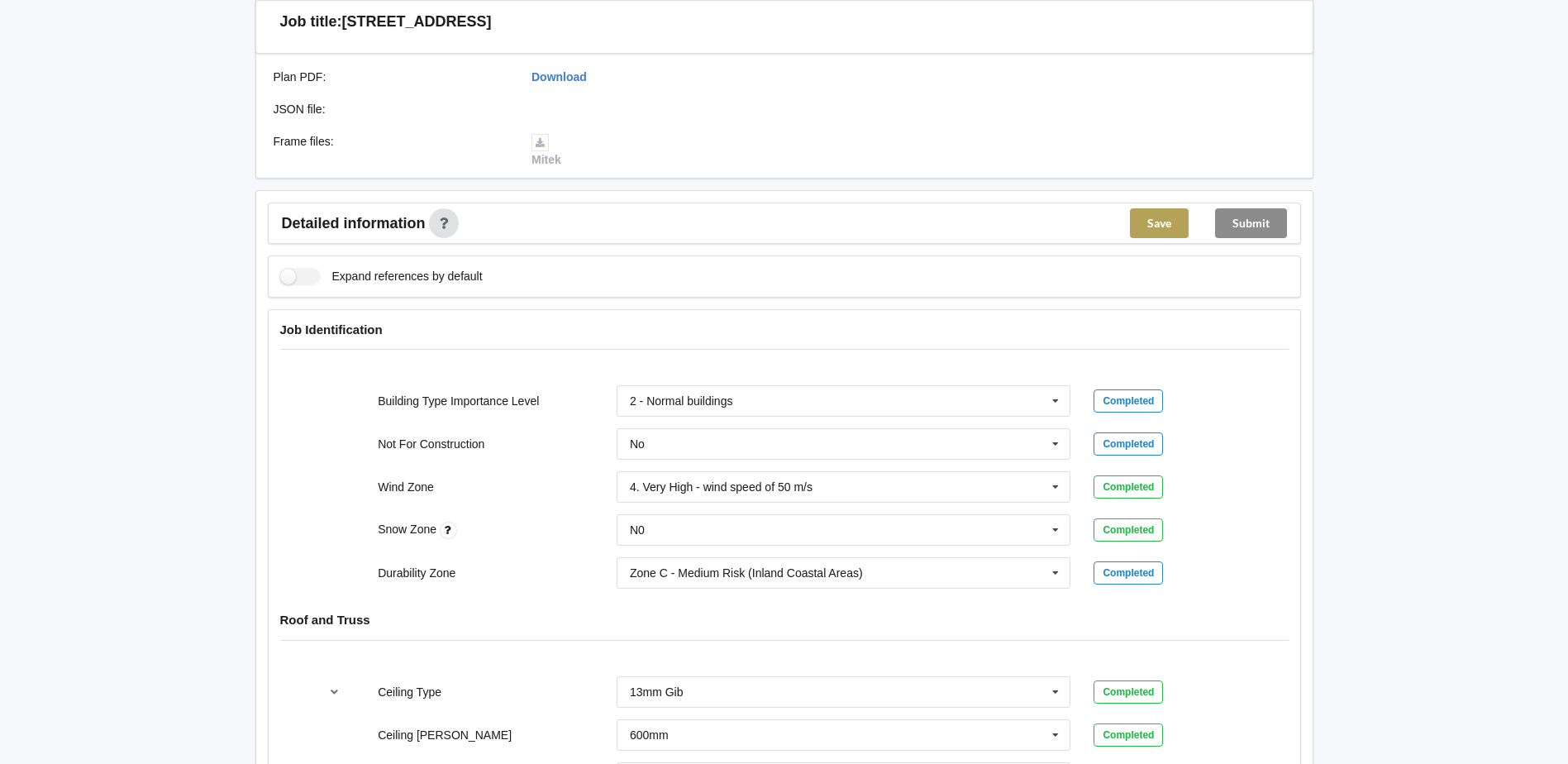
click at [1141, 214] on button "Save" at bounding box center [1159, 224] width 59 height 30
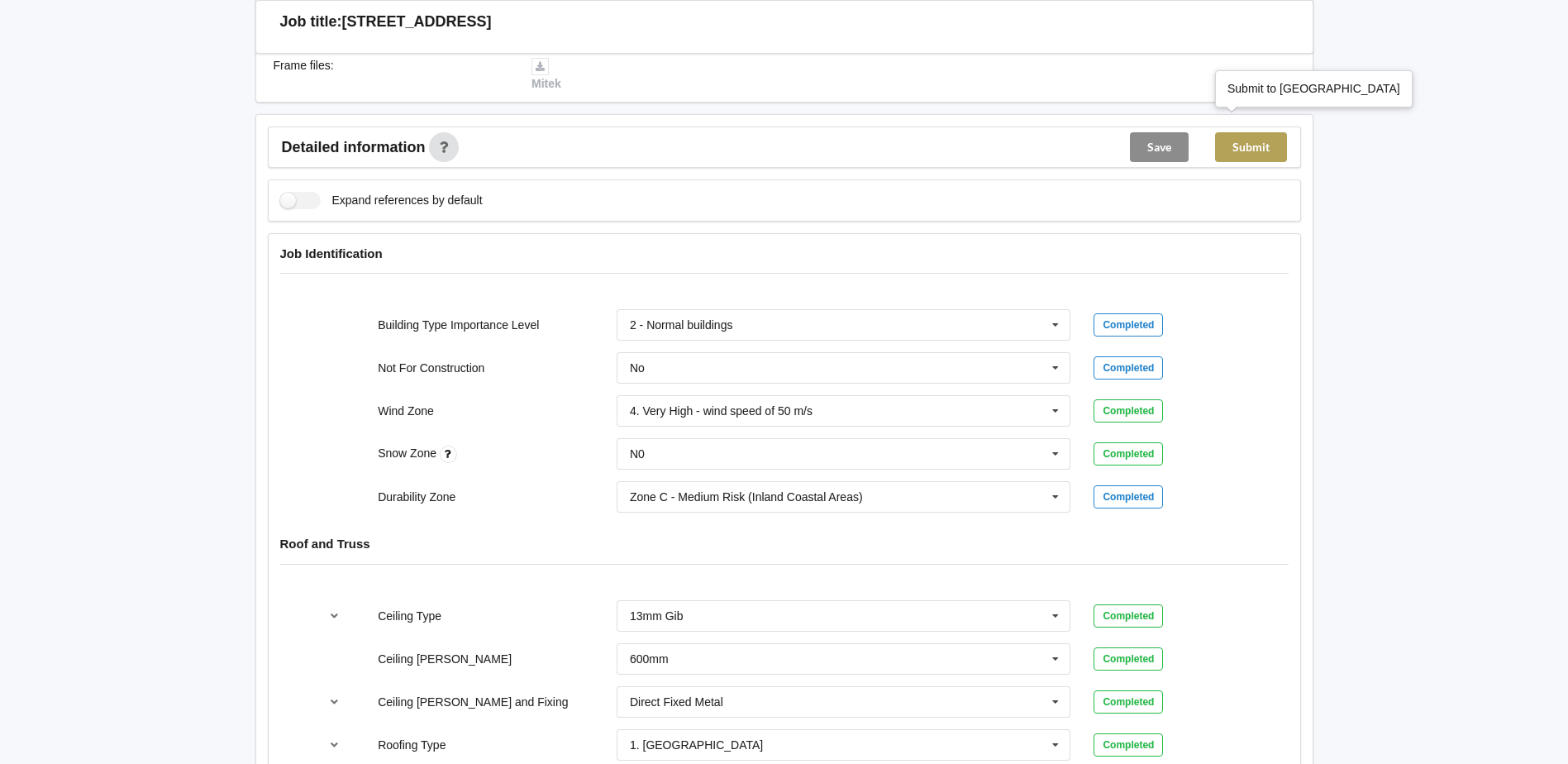
click at [1263, 132] on button "Submit" at bounding box center [1251, 147] width 72 height 30
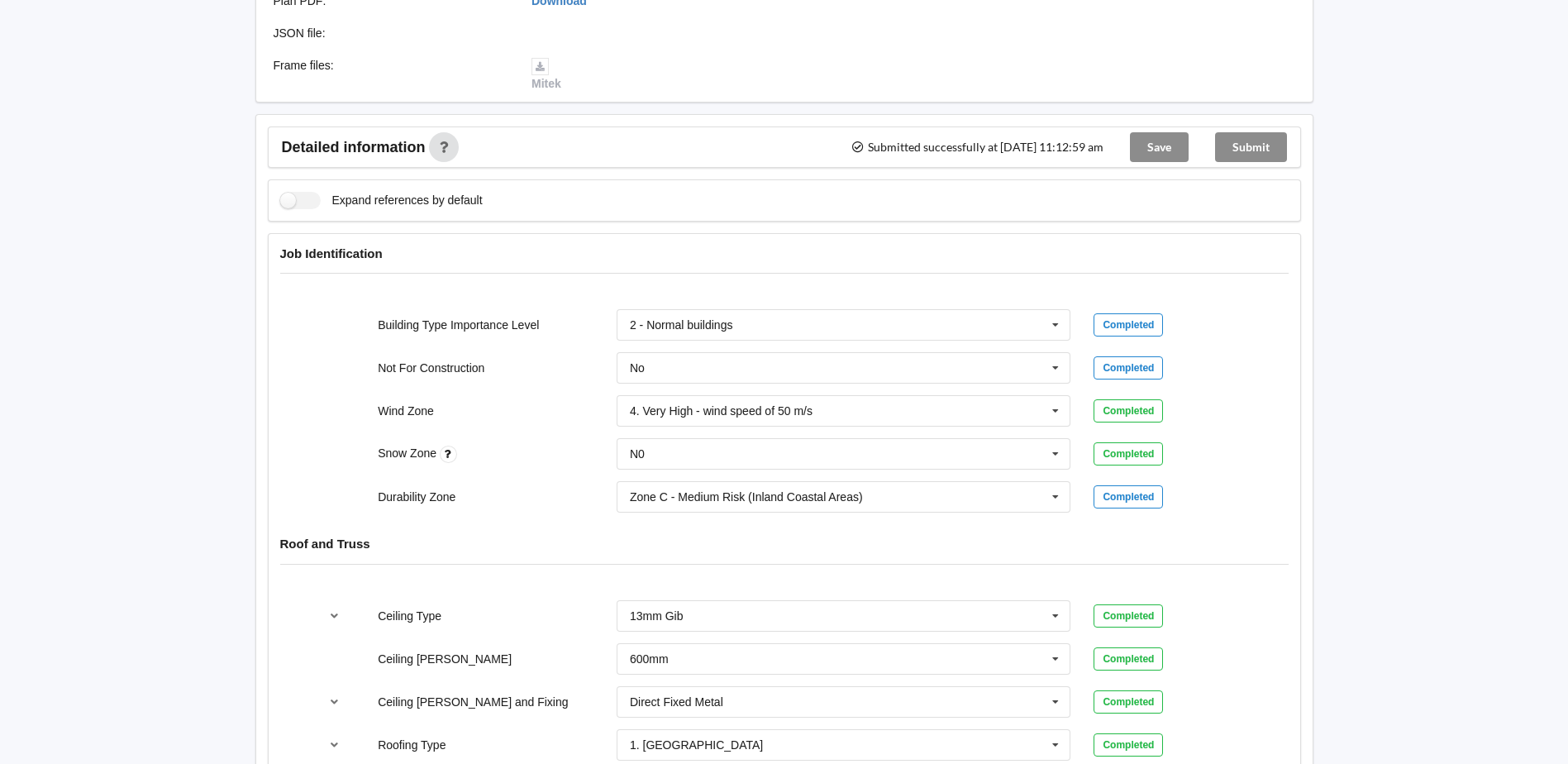
click at [1257, 129] on div "Submit" at bounding box center [1251, 147] width 99 height 40
